Goal: Task Accomplishment & Management: Manage account settings

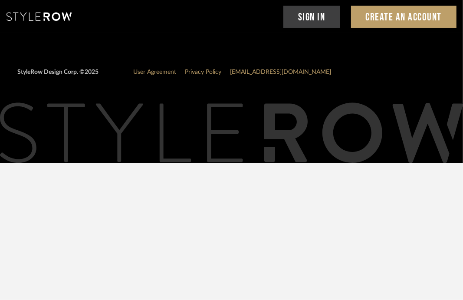
click at [318, 13] on link "Sign In" at bounding box center [312, 17] width 57 height 22
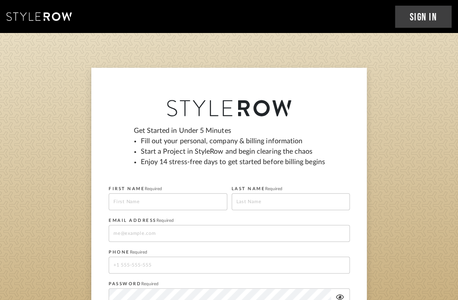
drag, startPoint x: 183, startPoint y: 34, endPoint x: 383, endPoint y: 5, distance: 202.3
click at [184, 33] on stylerow-auth-root "Sign In Create an Account Get Started in Under 5 Minutes Fill out your personal…" at bounding box center [229, 269] width 458 height 538
click at [426, 17] on link "Sign In" at bounding box center [423, 17] width 57 height 22
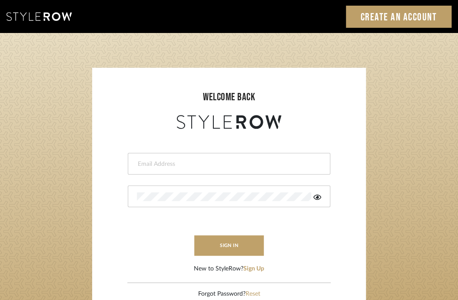
type input "katelyn@clothandkind.com"
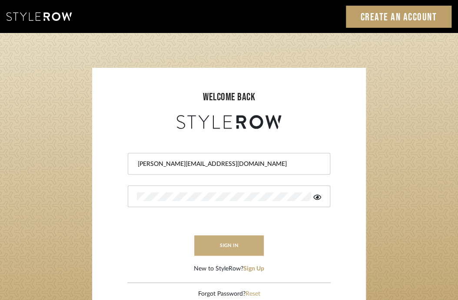
click at [254, 239] on button "sign in" at bounding box center [228, 245] width 69 height 20
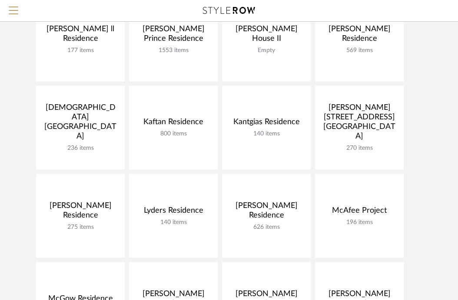
scroll to position [391, 0]
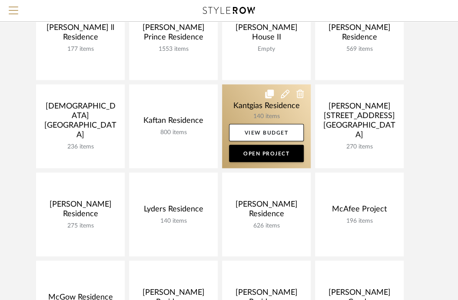
click at [255, 116] on link at bounding box center [266, 126] width 89 height 84
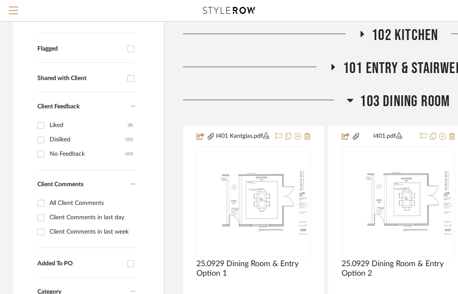
scroll to position [261, 0]
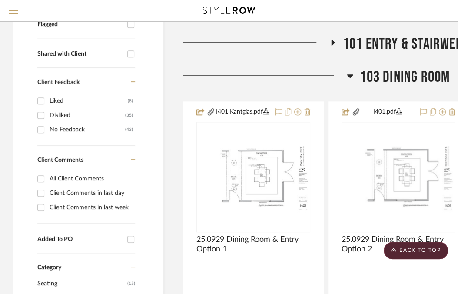
click at [373, 78] on span "103 Dining Room" at bounding box center [405, 77] width 90 height 19
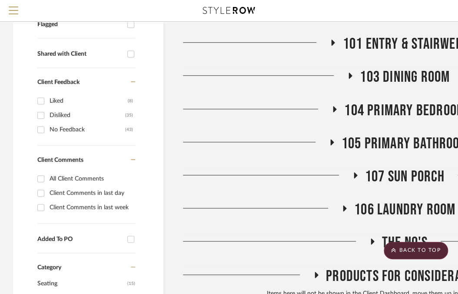
click at [382, 112] on span "104 Primary Bedroom" at bounding box center [404, 110] width 121 height 19
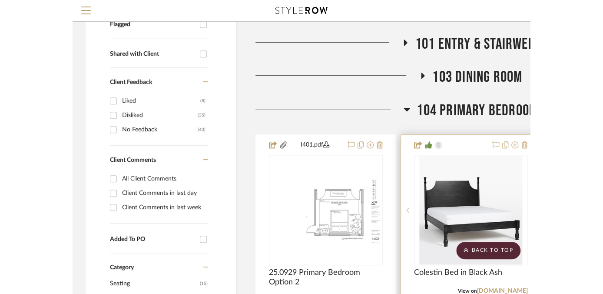
scroll to position [434, 0]
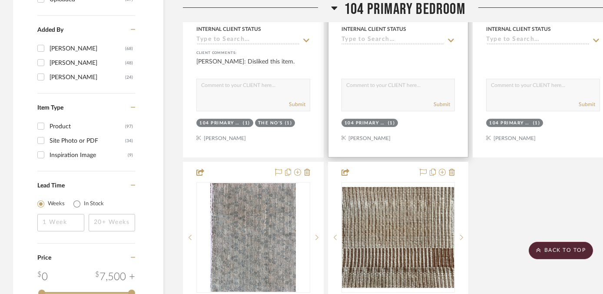
scroll to position [1042, 0]
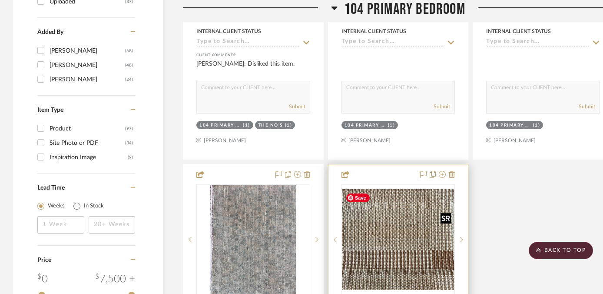
click at [407, 264] on img "0" at bounding box center [398, 239] width 112 height 101
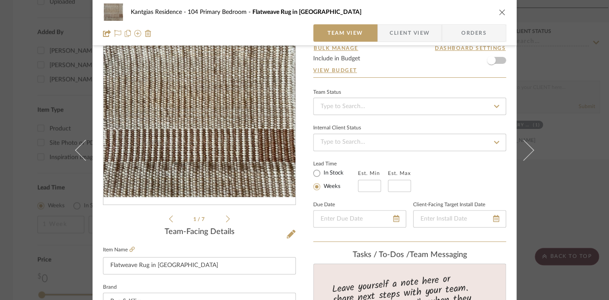
scroll to position [43, 0]
click at [289, 232] on icon at bounding box center [291, 234] width 9 height 9
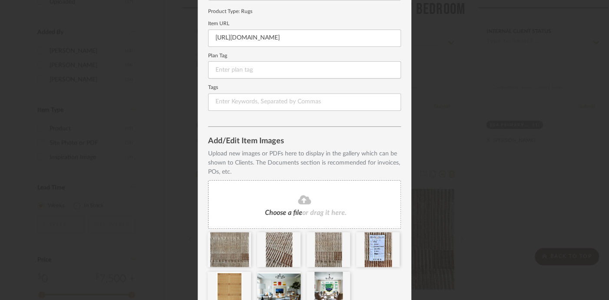
scroll to position [153, 0]
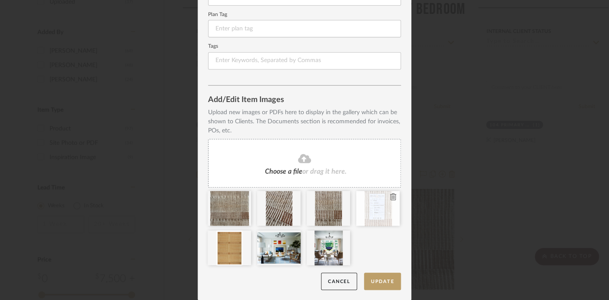
click at [390, 195] on icon at bounding box center [393, 196] width 6 height 7
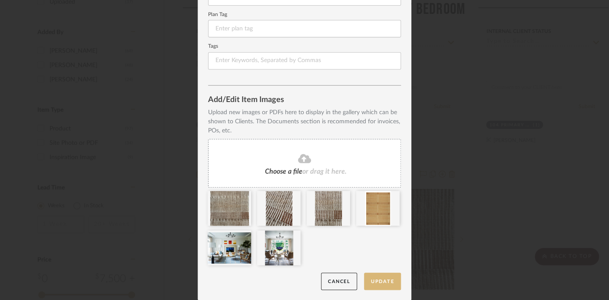
click at [377, 281] on button "Update" at bounding box center [382, 282] width 37 height 18
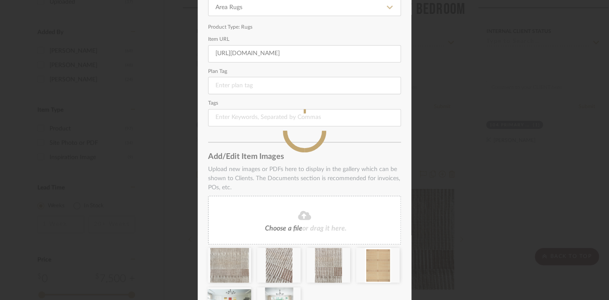
scroll to position [0, 0]
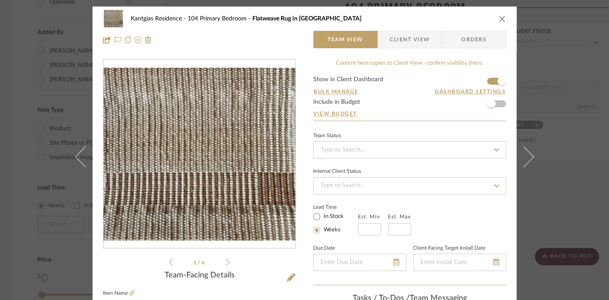
click at [463, 16] on div "Kantgias Residence 104 Primary Bedroom Flatweave Rug in [GEOGRAPHIC_DATA]" at bounding box center [304, 18] width 403 height 17
click at [463, 17] on icon "close" at bounding box center [502, 18] width 7 height 7
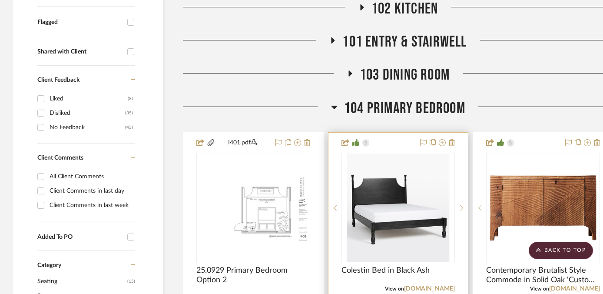
scroll to position [130, 0]
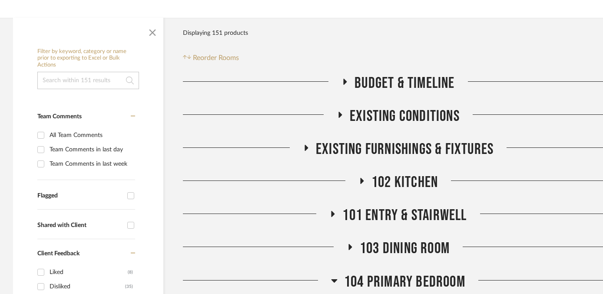
click at [433, 281] on span "104 Primary Bedroom" at bounding box center [404, 281] width 121 height 19
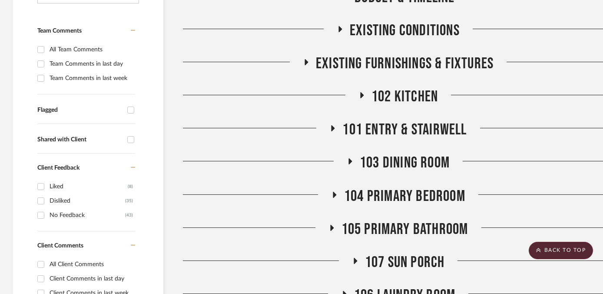
scroll to position [217, 0]
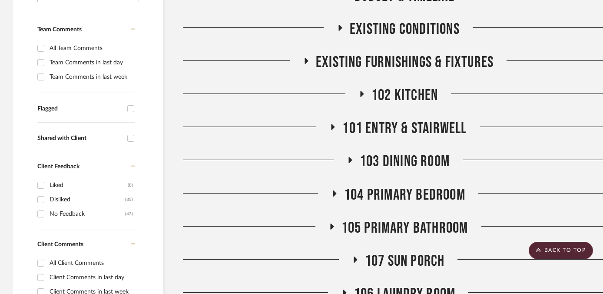
click at [410, 195] on span "104 Primary Bedroom" at bounding box center [404, 194] width 121 height 19
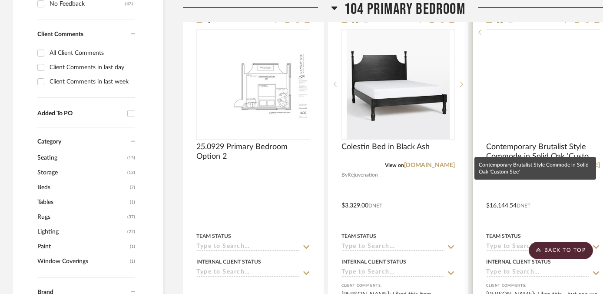
scroll to position [434, 0]
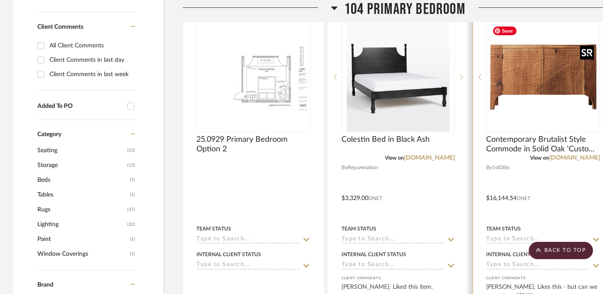
click at [0, 0] on img at bounding box center [0, 0] width 0 height 0
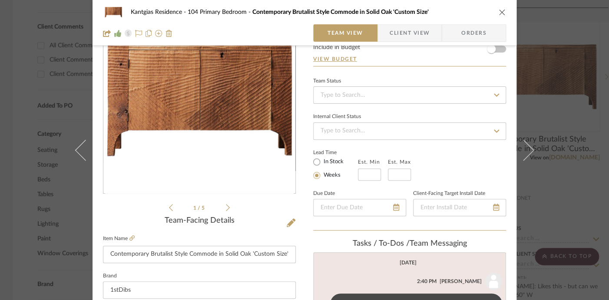
scroll to position [130, 0]
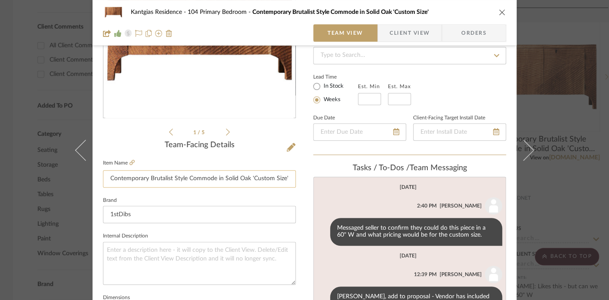
click at [251, 179] on input "Contemporary Brutalist Style Commode in Solid Oak 'Custom Size'" at bounding box center [199, 178] width 193 height 17
click at [211, 215] on input "1stDibs" at bounding box center [199, 214] width 193 height 17
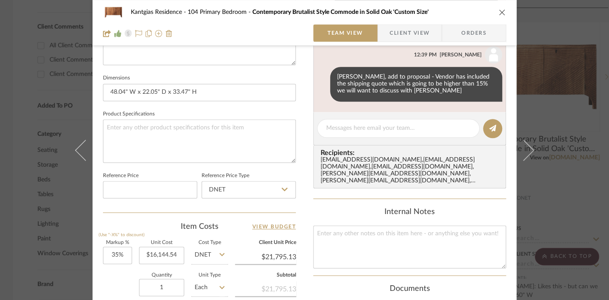
scroll to position [347, 0]
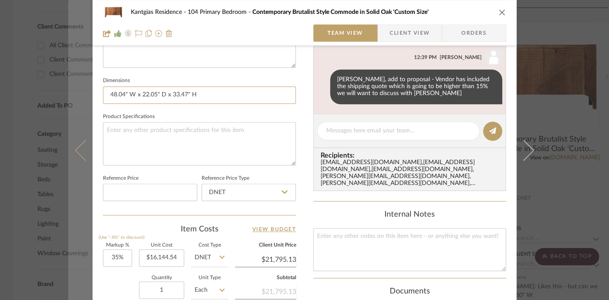
drag, startPoint x: 122, startPoint y: 96, endPoint x: 73, endPoint y: 99, distance: 49.2
click at [73, 99] on mat-dialog-content "Kantgias Residence 104 Primary Bedroom Contemporary Brutalist Style Commode in …" at bounding box center [304, 60] width 473 height 802
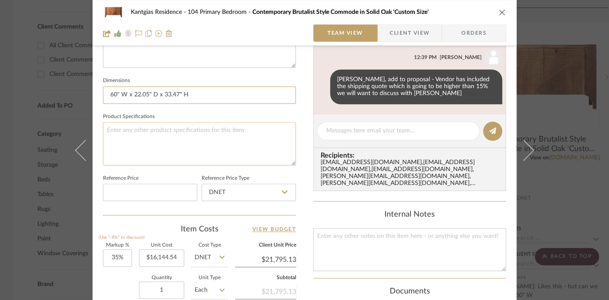
type input "60" W x 22.05" D x 33.47" H"
click at [201, 154] on textarea at bounding box center [199, 143] width 193 height 43
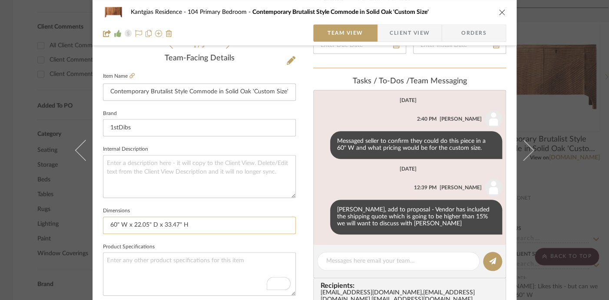
click at [145, 225] on input "60" W x 22.05" D x 33.47" H" at bounding box center [199, 225] width 193 height 17
type input "60" W x 22" D x 33.47" H"
click at [167, 227] on input "60" W x 22" D x 33.47" H" at bounding box center [199, 225] width 193 height 17
type input "60" W x 22" D x 33.4" H"
click at [170, 262] on textarea "To enrich screen reader interactions, please activate Accessibility in Grammarl…" at bounding box center [199, 273] width 193 height 43
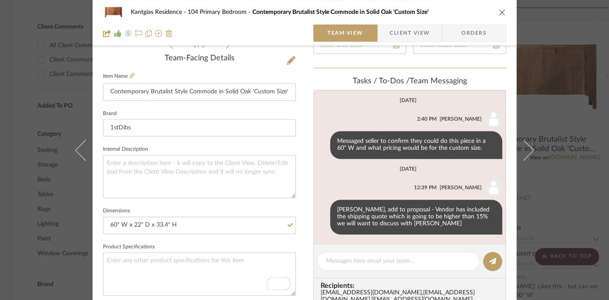
click at [463, 9] on icon "close" at bounding box center [502, 12] width 7 height 7
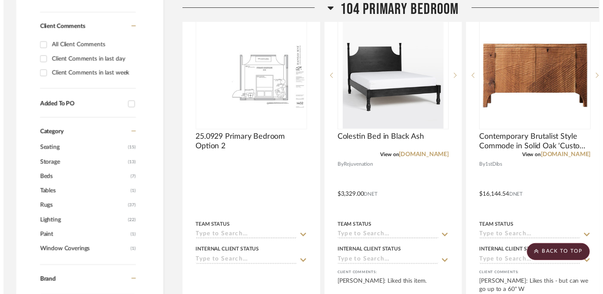
scroll to position [434, 0]
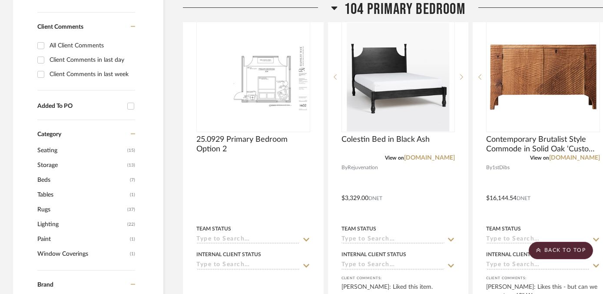
click at [200, 12] on div at bounding box center [257, 11] width 148 height 22
click at [288, 15] on div at bounding box center [257, 11] width 148 height 22
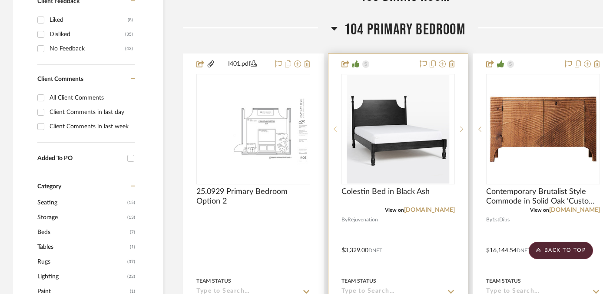
scroll to position [347, 0]
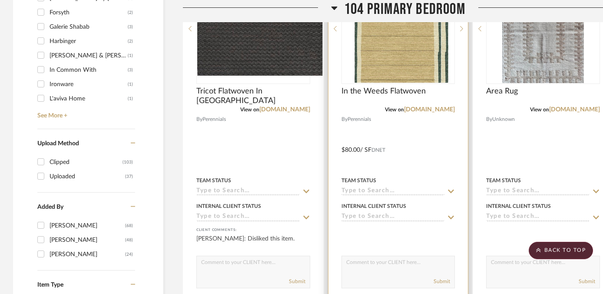
scroll to position [869, 0]
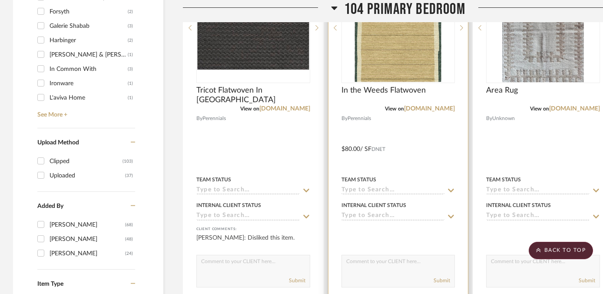
click at [403, 177] on div "Team Status" at bounding box center [398, 179] width 114 height 8
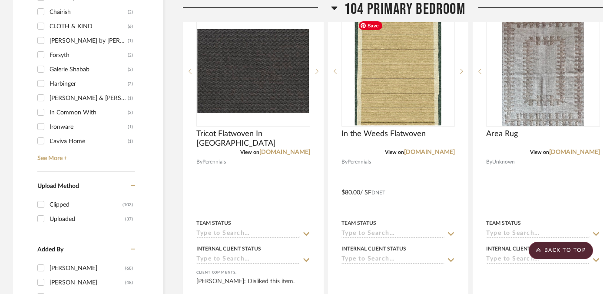
scroll to position [782, 0]
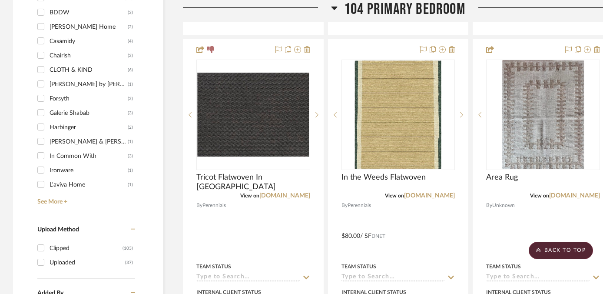
click at [365, 9] on span "104 Primary Bedroom" at bounding box center [404, 9] width 121 height 19
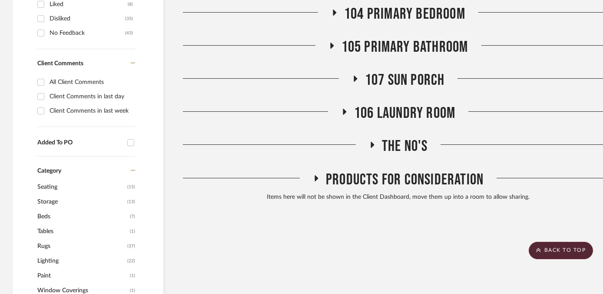
scroll to position [304, 0]
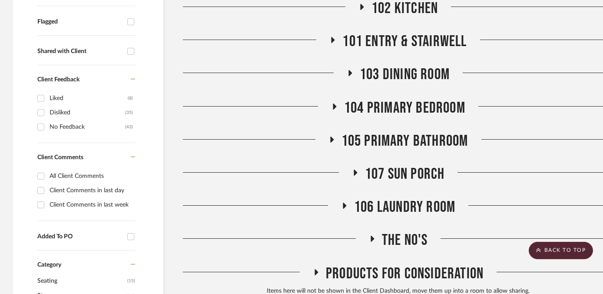
click at [390, 73] on span "103 Dining Room" at bounding box center [405, 74] width 90 height 19
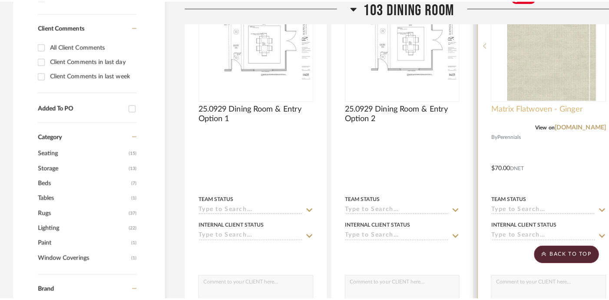
scroll to position [0, 0]
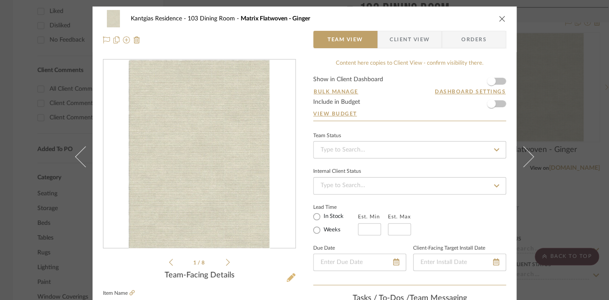
click at [289, 278] on icon at bounding box center [291, 277] width 9 height 9
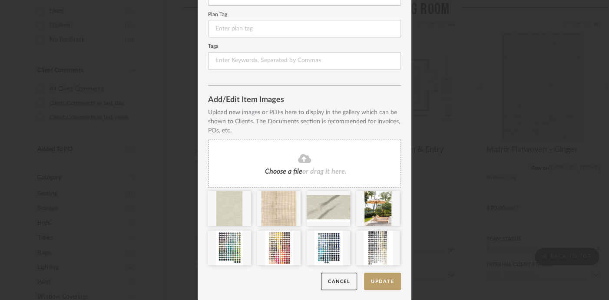
scroll to position [153, 0]
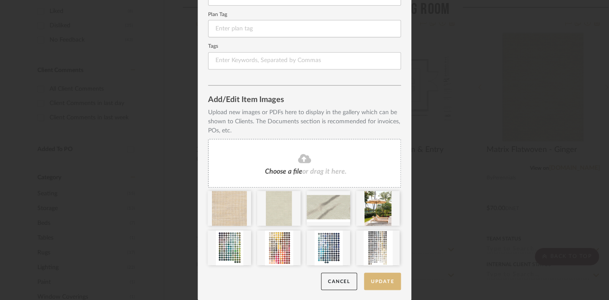
click at [389, 279] on button "Update" at bounding box center [382, 282] width 37 height 18
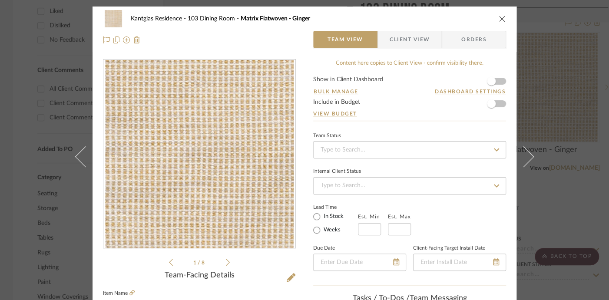
click at [226, 261] on icon at bounding box center [228, 262] width 4 height 8
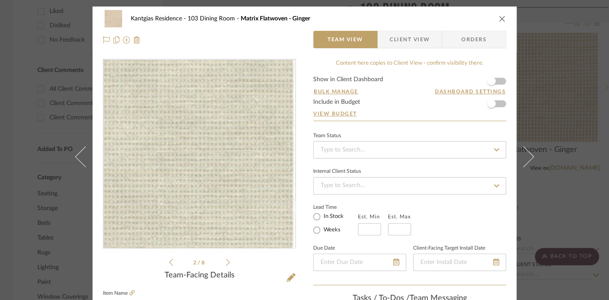
click at [253, 195] on img "1" at bounding box center [200, 154] width 142 height 188
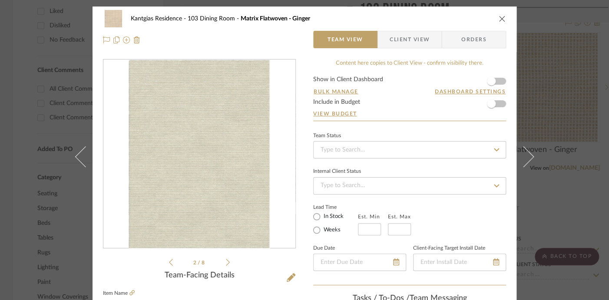
click at [222, 262] on li "2 / 8" at bounding box center [199, 262] width 53 height 10
click at [226, 262] on icon at bounding box center [228, 262] width 4 height 7
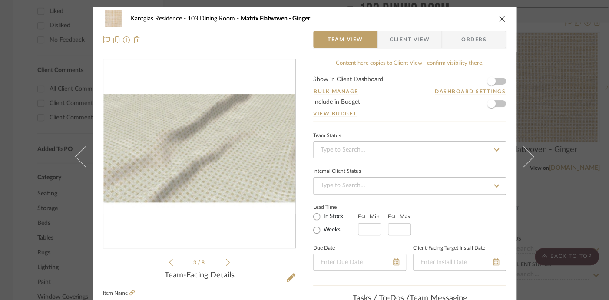
click at [463, 21] on icon "close" at bounding box center [502, 18] width 7 height 7
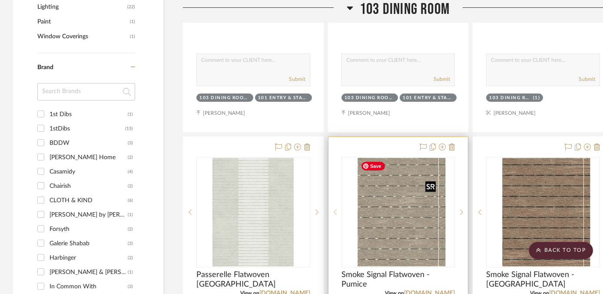
scroll to position [695, 0]
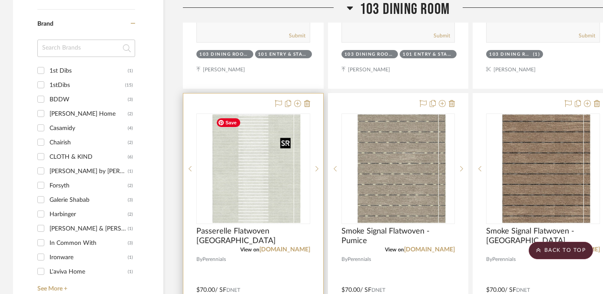
click at [269, 166] on img at bounding box center [253, 168] width 82 height 109
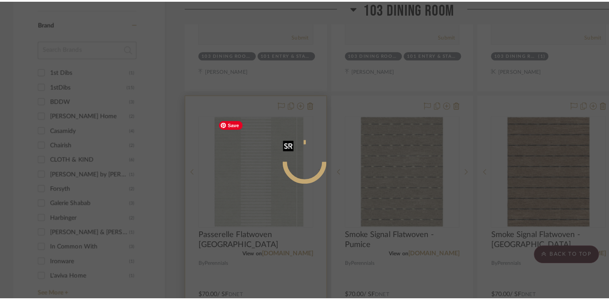
scroll to position [0, 0]
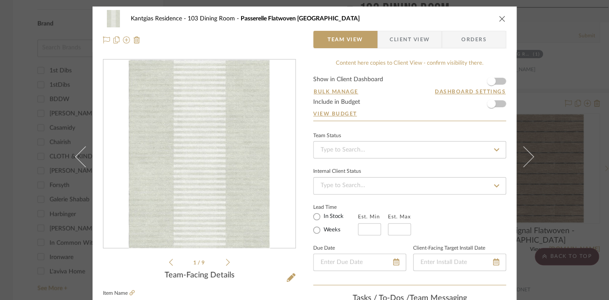
click at [226, 261] on icon at bounding box center [228, 262] width 4 height 7
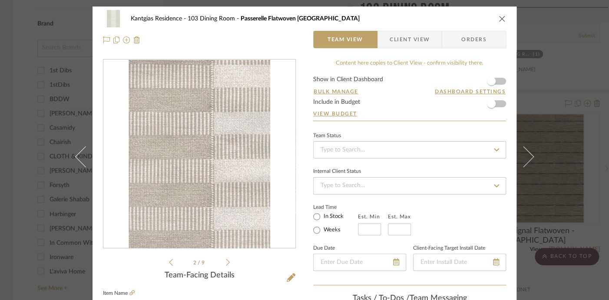
click at [226, 261] on icon at bounding box center [228, 262] width 4 height 7
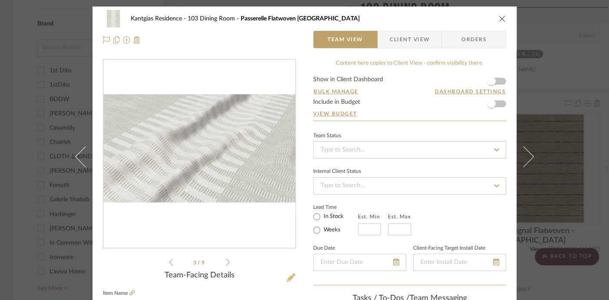
click at [291, 274] on icon at bounding box center [291, 277] width 9 height 9
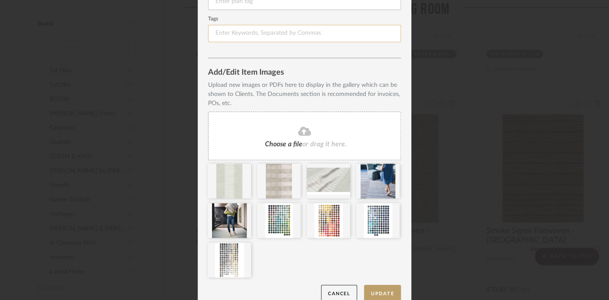
scroll to position [192, 0]
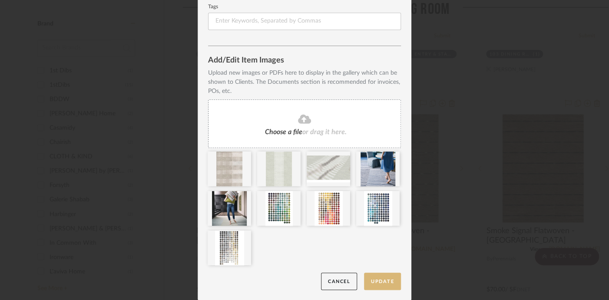
click at [385, 274] on button "Update" at bounding box center [382, 282] width 37 height 18
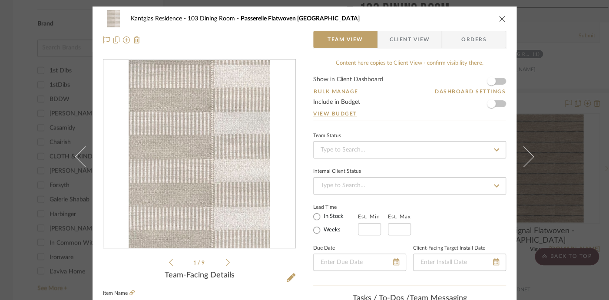
click at [463, 19] on icon "close" at bounding box center [502, 18] width 7 height 7
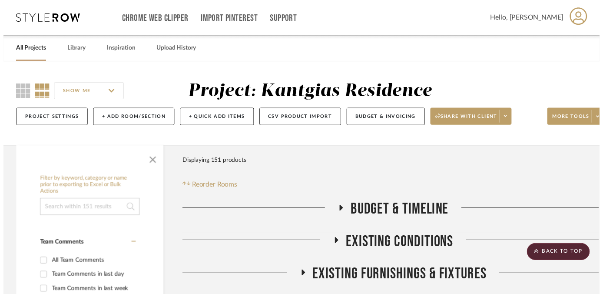
scroll to position [695, 0]
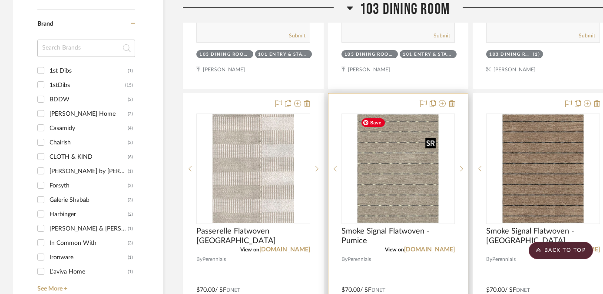
click at [414, 168] on img "0" at bounding box center [398, 168] width 82 height 109
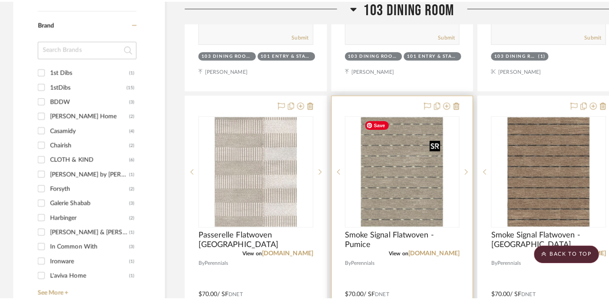
scroll to position [0, 0]
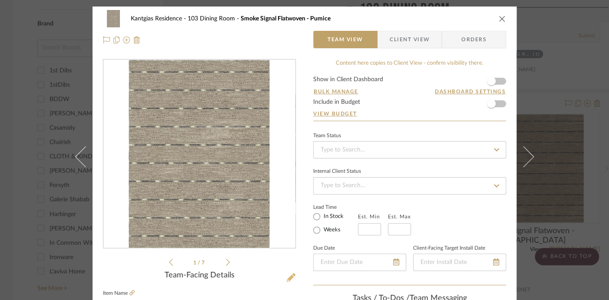
click at [287, 276] on icon at bounding box center [291, 277] width 9 height 9
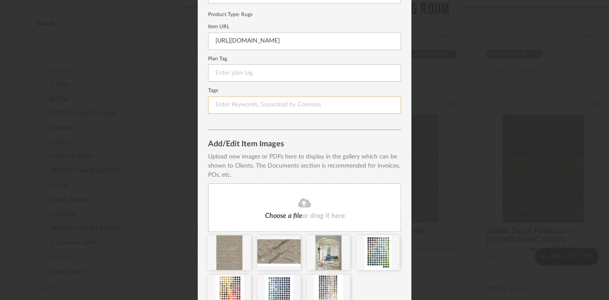
scroll to position [153, 0]
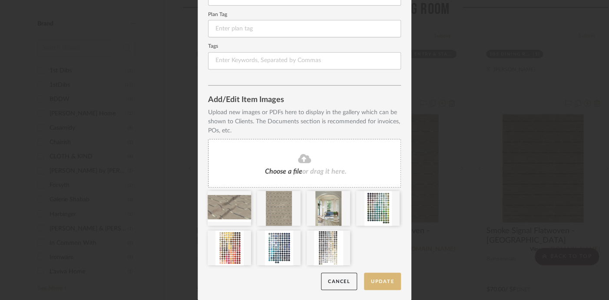
click at [385, 276] on button "Update" at bounding box center [382, 282] width 37 height 18
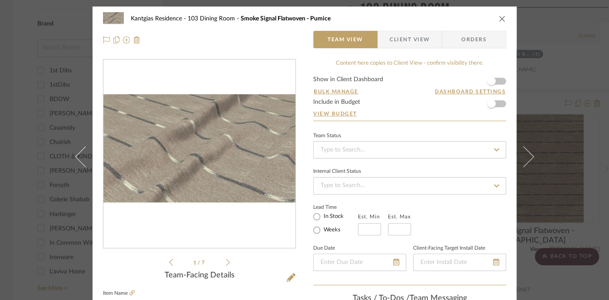
click at [463, 19] on icon "close" at bounding box center [502, 18] width 7 height 7
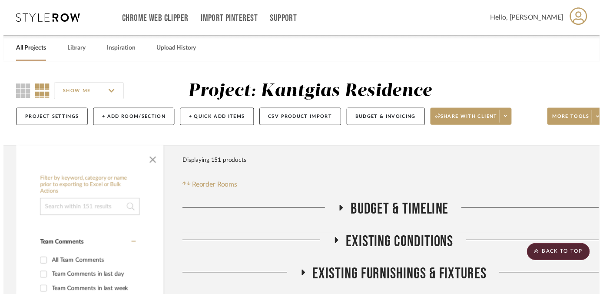
scroll to position [695, 0]
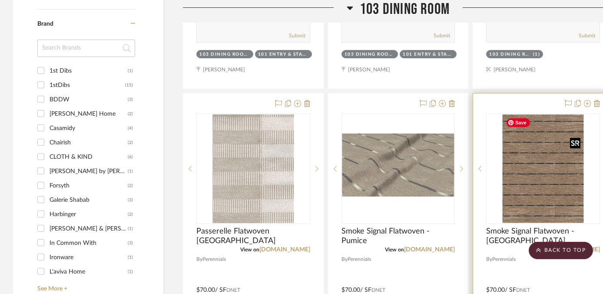
click at [463, 175] on img "0" at bounding box center [543, 168] width 82 height 109
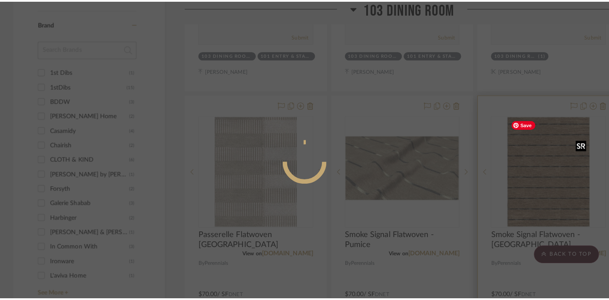
scroll to position [0, 0]
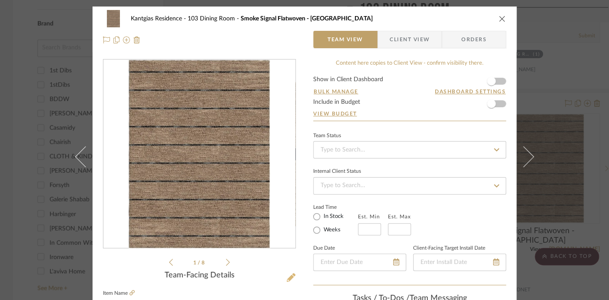
click at [292, 274] on icon at bounding box center [291, 277] width 9 height 9
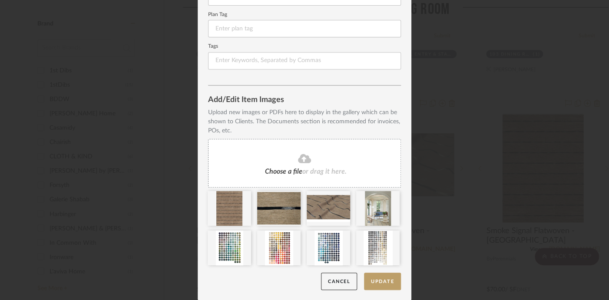
scroll to position [153, 0]
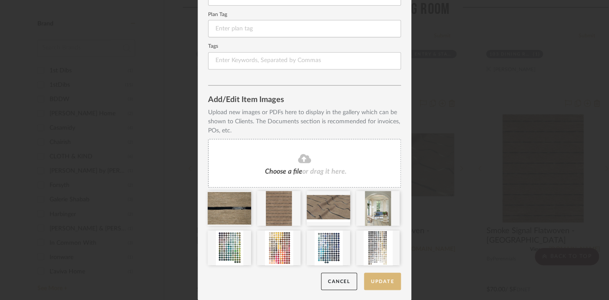
click at [377, 281] on button "Update" at bounding box center [382, 282] width 37 height 18
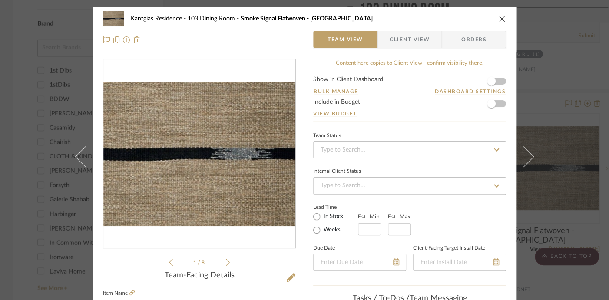
click at [463, 20] on icon "close" at bounding box center [502, 18] width 7 height 7
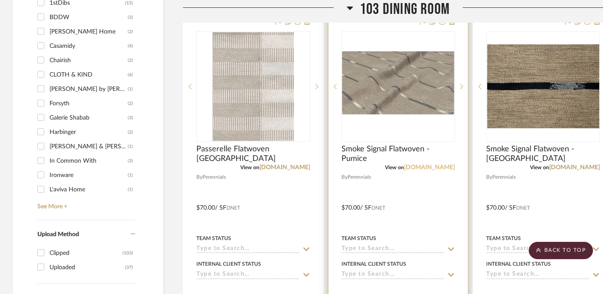
scroll to position [782, 0]
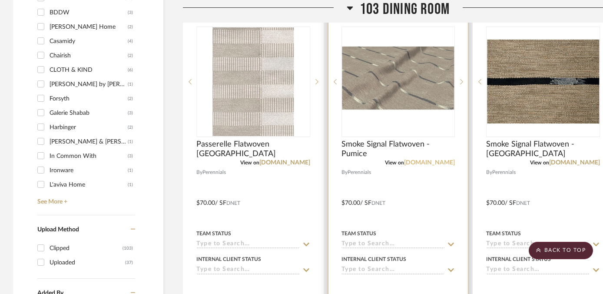
click at [431, 161] on link "[DOMAIN_NAME]" at bounding box center [429, 162] width 51 height 6
click at [416, 86] on img "0" at bounding box center [398, 81] width 112 height 70
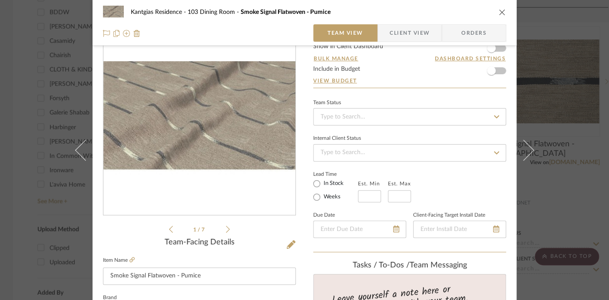
scroll to position [43, 0]
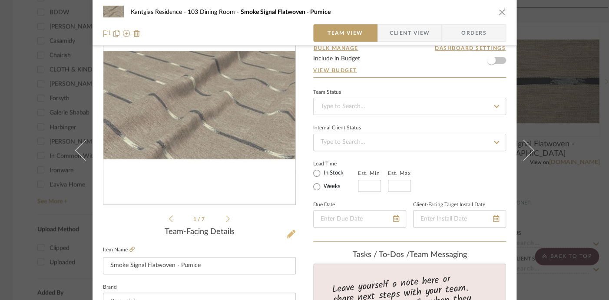
click at [289, 231] on icon at bounding box center [291, 234] width 9 height 9
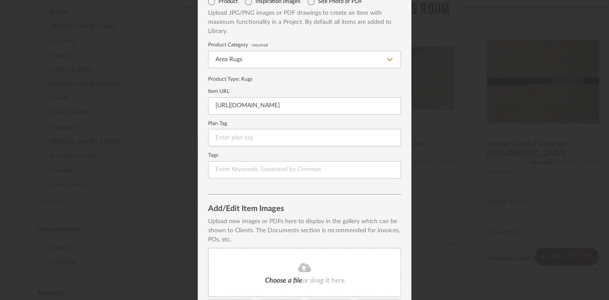
scroll to position [153, 0]
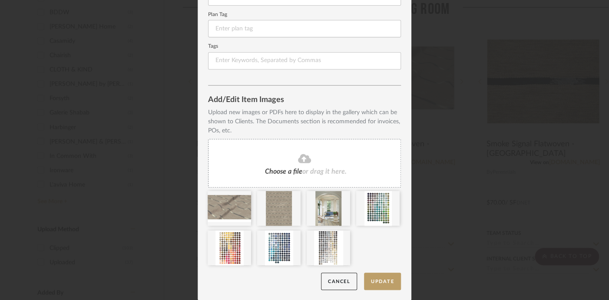
click at [294, 172] on span "Choose a file" at bounding box center [283, 171] width 37 height 7
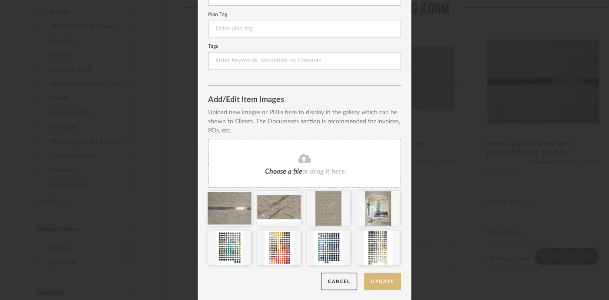
click at [387, 281] on button "Update" at bounding box center [382, 282] width 37 height 18
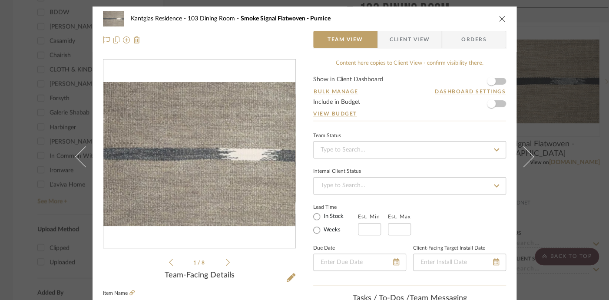
click at [463, 18] on icon "close" at bounding box center [502, 18] width 7 height 7
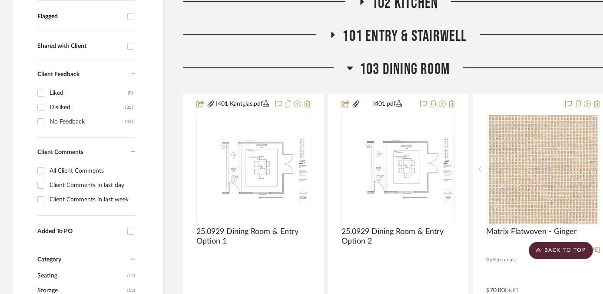
scroll to position [304, 0]
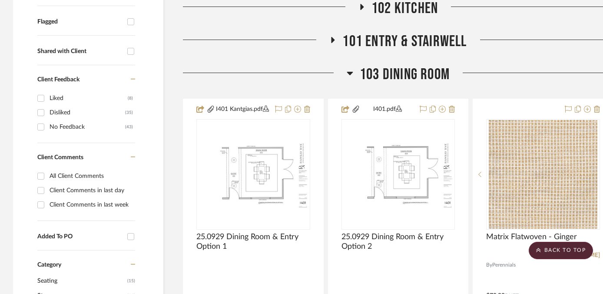
click at [387, 42] on span "101 Entry & Stairwell" at bounding box center [404, 41] width 124 height 19
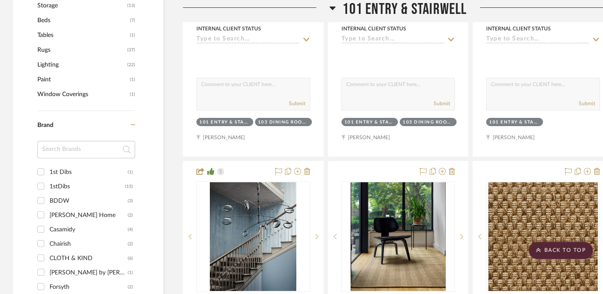
scroll to position [695, 0]
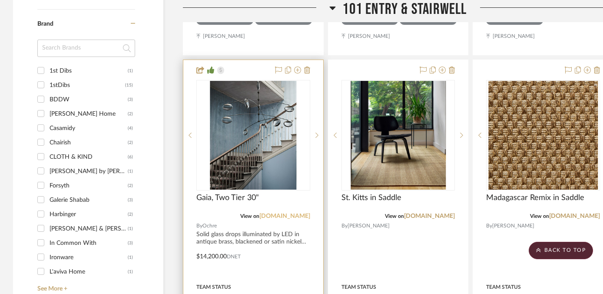
click at [300, 217] on link "ochre.net" at bounding box center [284, 216] width 51 height 6
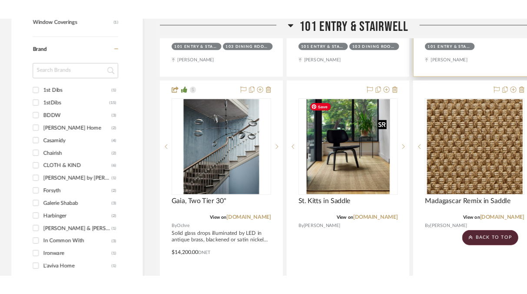
scroll to position [651, 0]
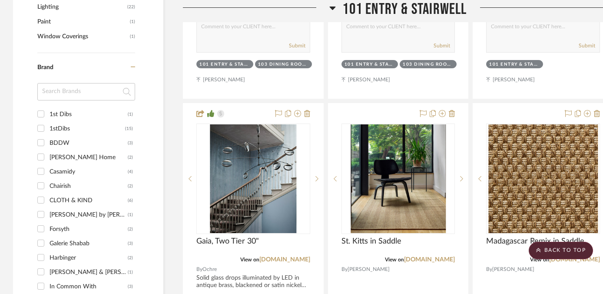
click at [472, 99] on div "I401 Kantgias.pdf 25.0929 Dining Room & Entry Option 1 By Unknown Team Status I…" at bounding box center [398, 294] width 430 height 1153
